Goal: Use online tool/utility: Utilize a website feature to perform a specific function

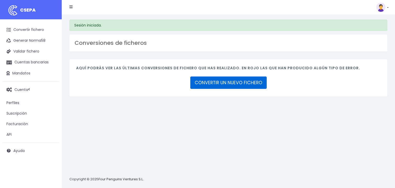
click at [233, 85] on link "CONVERTIR UN NUEVO FICHERO" at bounding box center [228, 82] width 76 height 12
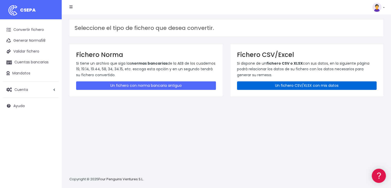
click at [284, 84] on link "Un fichero CSV/XLSX con mis datos" at bounding box center [307, 85] width 140 height 8
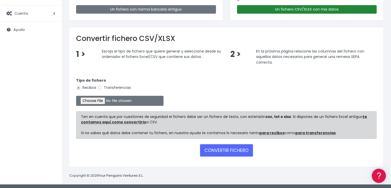
scroll to position [77, 0]
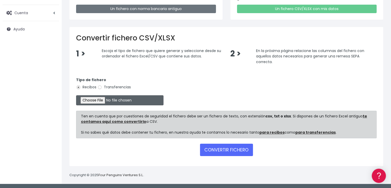
click at [103, 101] on input "file" at bounding box center [120, 100] width 88 height 10
type input "C:\fakepath\Remesa Jocarfe enviado 14-08-25.xlsx"
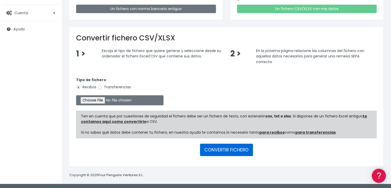
click at [215, 147] on button "CONVERTIR FICHERO" at bounding box center [226, 150] width 53 height 12
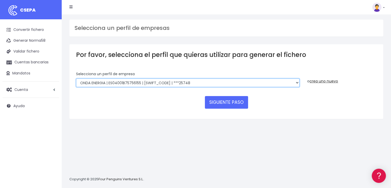
click at [226, 86] on select "ONDA ENERGIA | ES83001B56554553 | CCRIES2AXXX | ***23827 AICAVE | ES18001B19731…" at bounding box center [188, 82] width 224 height 9
click at [226, 85] on select "ONDA ENERGIA | ES83001B56554553 | CCRIES2AXXX | ***23827 AICAVE | ES18001B19731…" at bounding box center [188, 82] width 224 height 9
click at [284, 82] on select "ONDA ENERGIA | ES83001B56554553 | CCRIES2AXXX | ***23827 AICAVE | ES18001B19731…" at bounding box center [188, 82] width 224 height 9
select select "2607"
click at [76, 78] on select "ONDA ENERGIA | ES83001B56554553 | CCRIES2AXXX | ***23827 AICAVE | ES18001B19731…" at bounding box center [188, 82] width 224 height 9
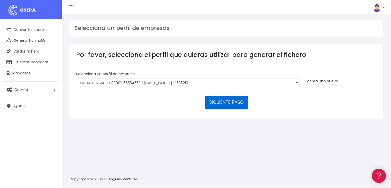
click at [223, 102] on button "SIGUIENTE PASO" at bounding box center [226, 102] width 43 height 12
select select "2607"
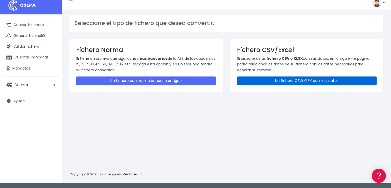
click at [285, 82] on link "Un fichero CSV/XLSX con mis datos" at bounding box center [307, 80] width 140 height 8
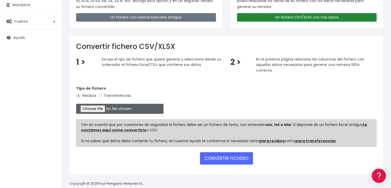
scroll to position [77, 0]
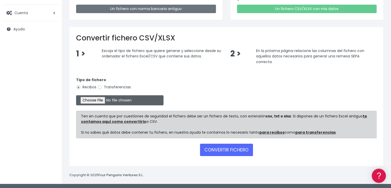
click at [112, 100] on input "file" at bounding box center [120, 100] width 88 height 10
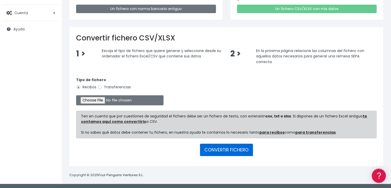
drag, startPoint x: 234, startPoint y: 148, endPoint x: 258, endPoint y: 102, distance: 51.5
click at [234, 148] on button "CONVERTIR FICHERO" at bounding box center [226, 150] width 53 height 12
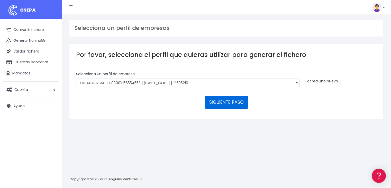
click at [230, 98] on button "SIGUIENTE PASO" at bounding box center [226, 102] width 43 height 12
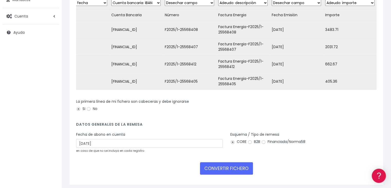
scroll to position [96, 0]
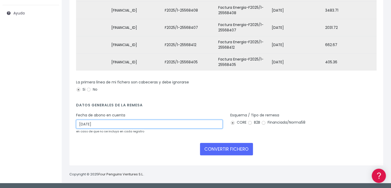
click at [174, 126] on input "[DATE]" at bounding box center [149, 124] width 147 height 9
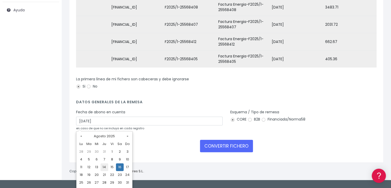
click at [104, 167] on td "14" at bounding box center [105, 167] width 8 height 8
type input "[DATE]"
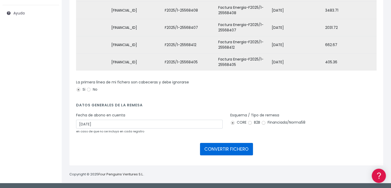
click at [230, 150] on button "CONVERTIR FICHERO" at bounding box center [226, 149] width 53 height 12
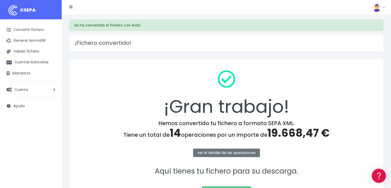
scroll to position [58, 0]
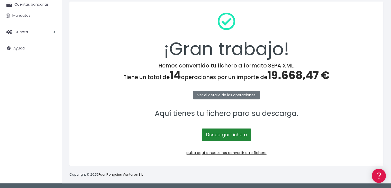
click at [231, 132] on link "Descargar fichero" at bounding box center [226, 134] width 49 height 12
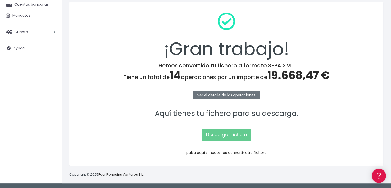
click at [228, 152] on link "pulsa aquí si necesitas convertir otro fichero" at bounding box center [227, 152] width 80 height 5
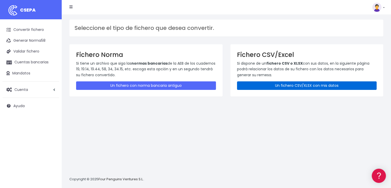
click at [292, 86] on link "Un fichero CSV/XLSX con mis datos" at bounding box center [307, 85] width 140 height 8
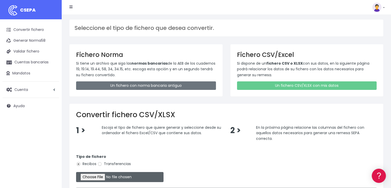
click at [96, 175] on input "file" at bounding box center [120, 177] width 88 height 10
type input "C:\fakepath\Remesa Gestion enviada 14-08-25.xlsx"
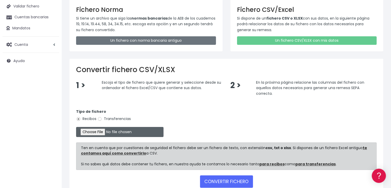
scroll to position [77, 0]
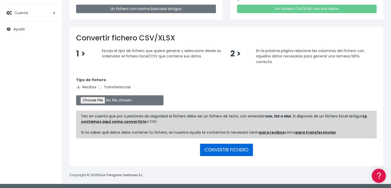
click at [229, 152] on button "CONVERTIR FICHERO" at bounding box center [226, 150] width 53 height 12
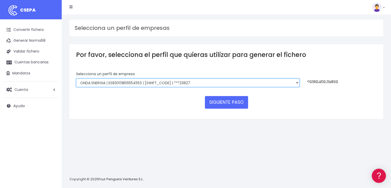
click at [211, 86] on select "ONDA ENERGIA | ES83001B56554553 | [SWIFT_CODE] | ***23827 AICAVE | ES18001B1973…" at bounding box center [188, 82] width 224 height 9
select select "2848"
click at [76, 78] on select "ONDA ENERGIA | ES83001B56554553 | [SWIFT_CODE] | ***23827 AICAVE | ES18001B1973…" at bounding box center [188, 82] width 224 height 9
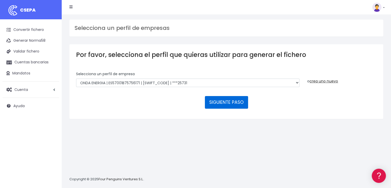
click at [223, 102] on button "SIGUIENTE PASO" at bounding box center [226, 102] width 43 height 12
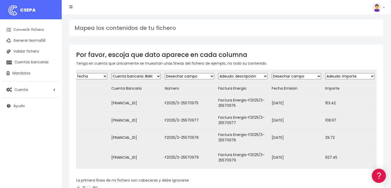
scroll to position [96, 0]
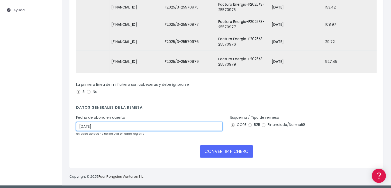
click at [181, 123] on input "16/08/2025" at bounding box center [149, 126] width 147 height 9
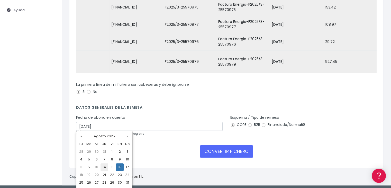
click at [103, 168] on td "14" at bounding box center [105, 167] width 8 height 8
type input "14/08/2025"
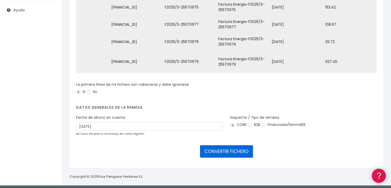
click at [231, 147] on button "CONVERTIR FICHERO" at bounding box center [226, 151] width 53 height 12
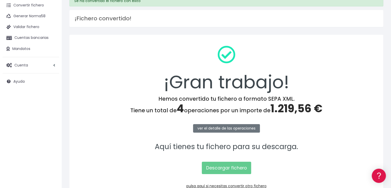
scroll to position [51, 0]
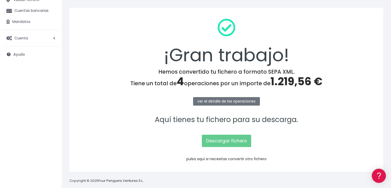
click at [232, 160] on link "pulsa aquí si necesitas convertir otro fichero" at bounding box center [227, 158] width 80 height 5
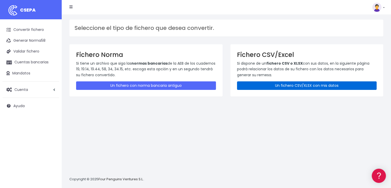
drag, startPoint x: 301, startPoint y: 85, endPoint x: 260, endPoint y: 104, distance: 45.4
click at [301, 85] on link "Un fichero CSV/XLSX con mis datos" at bounding box center [307, 85] width 140 height 8
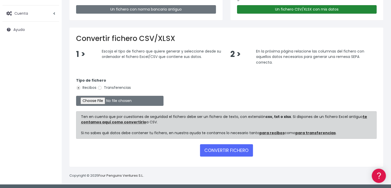
scroll to position [77, 0]
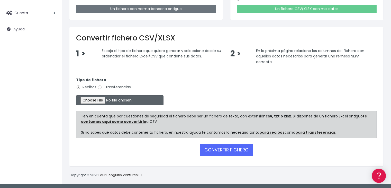
click at [105, 99] on input "file" at bounding box center [120, 100] width 88 height 10
type input "C:\fakepath\Remesa Gestion enviada [DATE].xlsx"
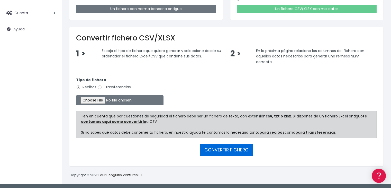
click at [237, 150] on button "CONVERTIR FICHERO" at bounding box center [226, 150] width 53 height 12
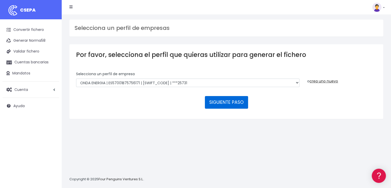
click at [222, 100] on button "SIGUIENTE PASO" at bounding box center [226, 102] width 43 height 12
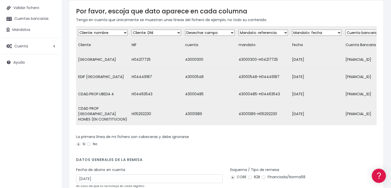
scroll to position [77, 0]
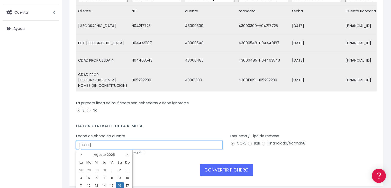
click at [162, 143] on input "16/08/2025" at bounding box center [149, 145] width 147 height 9
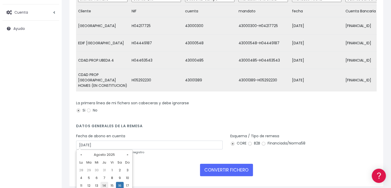
click at [104, 185] on td "14" at bounding box center [105, 186] width 8 height 8
type input "14/08/2025"
click at [159, 148] on div "Fecha de abono en cuenta 14/08/2025 en caso de que no se incluya en cada regist…" at bounding box center [149, 143] width 147 height 21
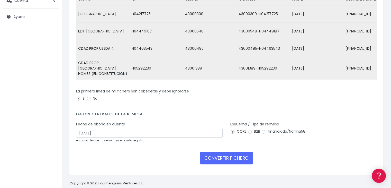
scroll to position [96, 0]
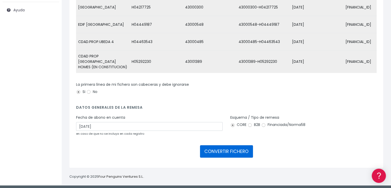
click at [236, 149] on button "CONVERTIR FICHERO" at bounding box center [226, 151] width 53 height 12
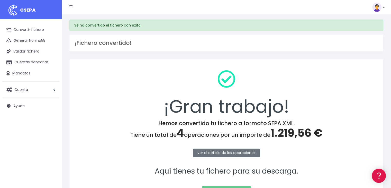
scroll to position [58, 0]
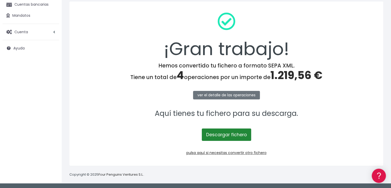
click at [224, 135] on link "Descargar fichero" at bounding box center [226, 134] width 49 height 12
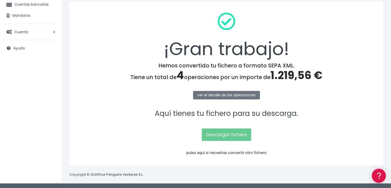
click at [235, 152] on link "pulsa aquí si necesitas convertir otro fichero" at bounding box center [227, 152] width 80 height 5
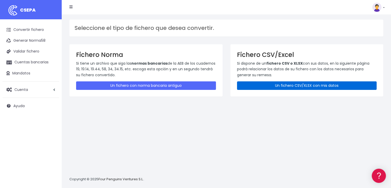
click at [303, 86] on link "Un fichero CSV/XLSX con mis datos" at bounding box center [307, 85] width 140 height 8
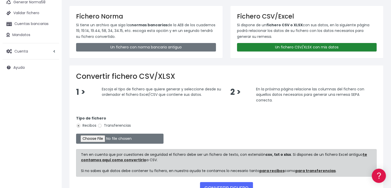
scroll to position [77, 0]
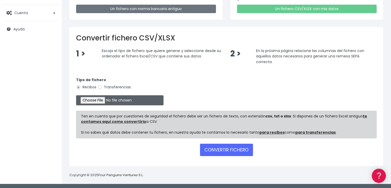
click at [102, 101] on input "file" at bounding box center [120, 100] width 88 height 10
type input "C:\fakepath\Remesa Jocarfe [DATE] 1 recibo.xlsx"
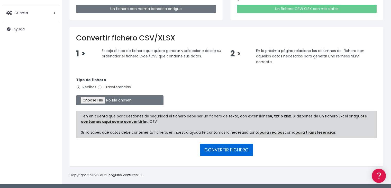
click at [226, 151] on button "CONVERTIR FICHERO" at bounding box center [226, 150] width 53 height 12
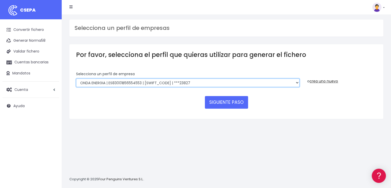
drag, startPoint x: 0, startPoint y: 0, endPoint x: 230, endPoint y: 84, distance: 244.8
click at [230, 84] on select "ONDA ENERGIA | ES83001B56554553 | CCRIES2AXXX | ***23827 AICAVE | ES18001B19731…" at bounding box center [188, 82] width 224 height 9
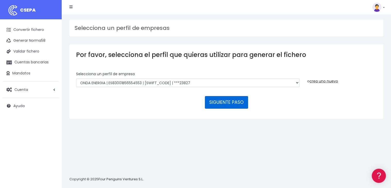
click at [228, 102] on button "SIGUIENTE PASO" at bounding box center [226, 102] width 43 height 12
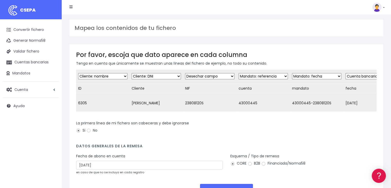
click at [112, 74] on select "Desechar campo Cliente: nombre Cliente: DNI Cliente: Email Cliente: Dirección C…" at bounding box center [102, 76] width 49 height 6
select select "dismiss"
click at [78, 73] on select "Desechar campo Cliente: nombre Cliente: DNI Cliente: Email Cliente: Dirección C…" at bounding box center [102, 76] width 49 height 6
click at [164, 76] on select "Desechar campo Cliente: nombre Cliente: DNI Cliente: Email Cliente: Dirección C…" at bounding box center [156, 76] width 49 height 6
select select "debtor"
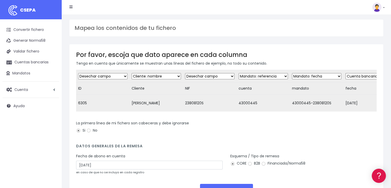
click at [132, 73] on select "Desechar campo Cliente: nombre Cliente: DNI Cliente: Email Cliente: Dirección C…" at bounding box center [156, 76] width 49 height 6
click at [222, 76] on select "Desechar campo Cliente: nombre Cliente: DNI Cliente: Email Cliente: Dirección C…" at bounding box center [209, 76] width 49 height 6
select select "taxid"
click at [185, 73] on select "Desechar campo Cliente: nombre Cliente: DNI Cliente: Email Cliente: Dirección C…" at bounding box center [209, 76] width 49 height 6
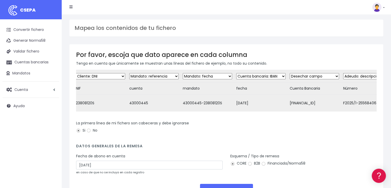
scroll to position [0, 118]
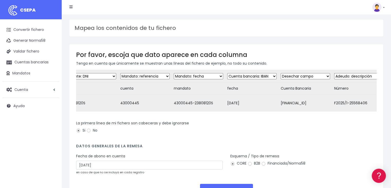
click at [161, 76] on select "Desechar campo Cliente: nombre Cliente: DNI Cliente: Email Cliente: Dirección C…" at bounding box center [144, 76] width 49 height 6
select select "dismiss"
click at [120, 73] on select "Desechar campo Cliente: nombre Cliente: DNI Cliente: Email Cliente: Dirección C…" at bounding box center [144, 76] width 49 height 6
click at [209, 76] on select "Desechar campo Cliente: nombre Cliente: DNI Cliente: Email Cliente: Dirección C…" at bounding box center [198, 76] width 49 height 6
select select "mandate_reference"
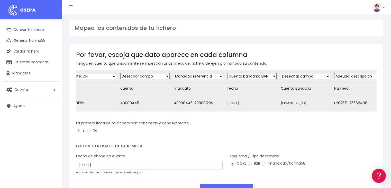
click at [174, 73] on select "Desechar campo Cliente: nombre Cliente: DNI Cliente: Email Cliente: Dirección C…" at bounding box center [198, 76] width 49 height 6
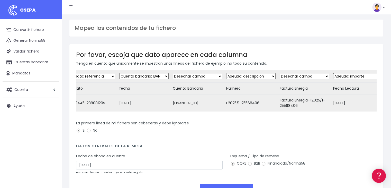
scroll to position [0, 231]
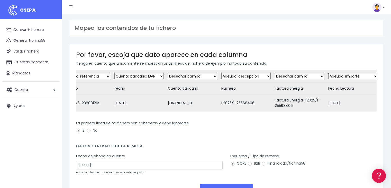
click at [157, 74] on select "Desechar campo Cliente: nombre Cliente: DNI Cliente: Email Cliente: Dirección C…" at bounding box center [139, 76] width 49 height 6
select select "mandate_signed_at"
click at [115, 73] on select "Desechar campo Cliente: nombre Cliente: DNI Cliente: Email Cliente: Dirección C…" at bounding box center [139, 76] width 49 height 6
click at [207, 75] on select "Desechar campo Cliente: nombre Cliente: DNI Cliente: Email Cliente: Dirección C…" at bounding box center [192, 76] width 49 height 6
select select "iban"
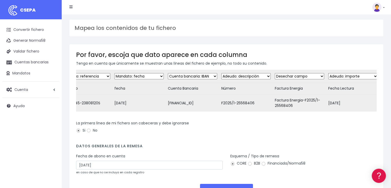
click at [168, 73] on select "Desechar campo Cliente: nombre Cliente: DNI Cliente: Email Cliente: Dirección C…" at bounding box center [192, 76] width 49 height 6
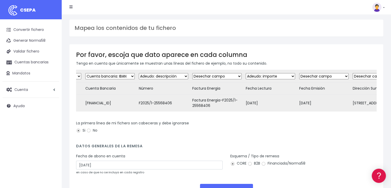
scroll to position [0, 319]
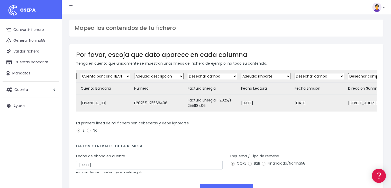
click at [176, 75] on select "Desechar campo Cliente: nombre Cliente: DNI Cliente: Email Cliente: Dirección C…" at bounding box center [158, 76] width 49 height 6
select select "dismiss"
click at [134, 73] on select "Desechar campo Cliente: nombre Cliente: DNI Cliente: Email Cliente: Dirección C…" at bounding box center [158, 76] width 49 height 6
click at [225, 75] on select "Desechar campo Cliente: nombre Cliente: DNI Cliente: Email Cliente: Dirección C…" at bounding box center [212, 76] width 49 height 6
select select "description"
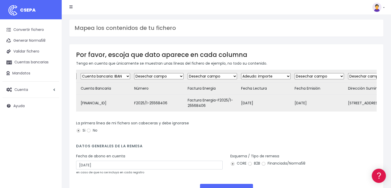
click at [188, 73] on select "Desechar campo Cliente: nombre Cliente: DNI Cliente: Email Cliente: Dirección C…" at bounding box center [212, 76] width 49 height 6
click at [278, 75] on select "Desechar campo Cliente: nombre Cliente: DNI Cliente: Email Cliente: Dirección C…" at bounding box center [265, 76] width 49 height 6
select select "dismiss"
click at [241, 73] on select "Desechar campo Cliente: nombre Cliente: DNI Cliente: Email Cliente: Dirección C…" at bounding box center [265, 76] width 49 height 6
click at [331, 75] on select "Desechar campo Cliente: nombre Cliente: DNI Cliente: Email Cliente: Dirección C…" at bounding box center [319, 76] width 49 height 6
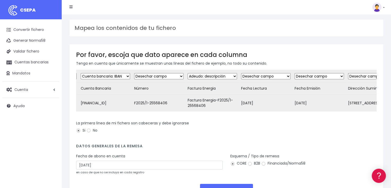
click at [295, 73] on select "Desechar campo Cliente: nombre Cliente: DNI Cliente: Email Cliente: Dirección C…" at bounding box center [319, 76] width 49 height 6
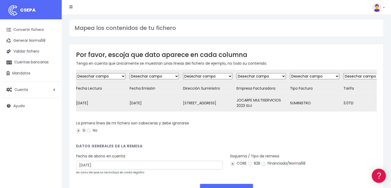
scroll to position [0, 536]
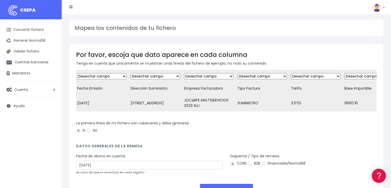
click at [168, 76] on select "Desechar campo Cliente: nombre Cliente: DNI Cliente: Email Cliente: Dirección C…" at bounding box center [155, 76] width 49 height 6
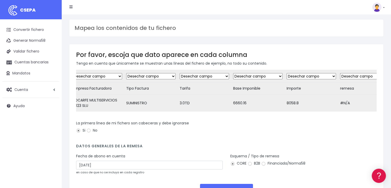
scroll to position [0, 664]
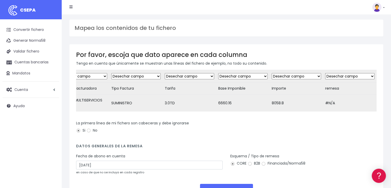
click at [307, 75] on select "Desechar campo Cliente: nombre Cliente: DNI Cliente: Email Cliente: Dirección C…" at bounding box center [296, 76] width 49 height 6
select select "amount"
click at [272, 73] on select "Desechar campo Cliente: nombre Cliente: DNI Cliente: Email Cliente: Dirección C…" at bounding box center [296, 76] width 49 height 6
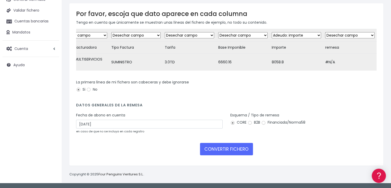
scroll to position [44, 0]
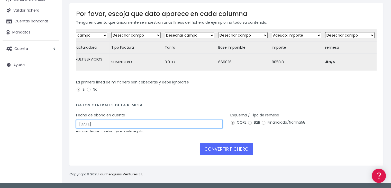
click at [180, 126] on input "16/08/2025" at bounding box center [149, 124] width 147 height 9
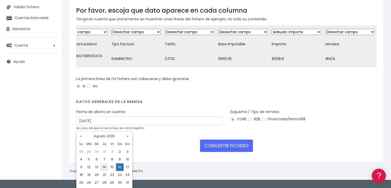
click at [106, 165] on td "14" at bounding box center [105, 167] width 8 height 8
type input "14/08/2025"
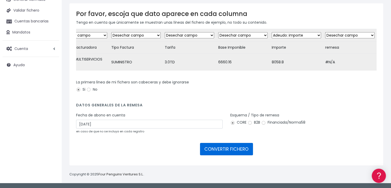
click at [229, 149] on button "CONVERTIR FICHERO" at bounding box center [226, 149] width 53 height 12
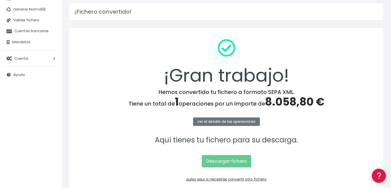
scroll to position [58, 0]
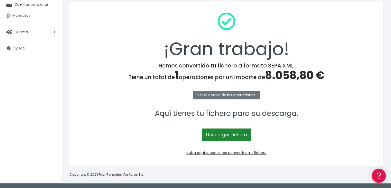
click at [225, 132] on link "Descargar fichero" at bounding box center [226, 134] width 49 height 12
